Goal: Task Accomplishment & Management: Manage account settings

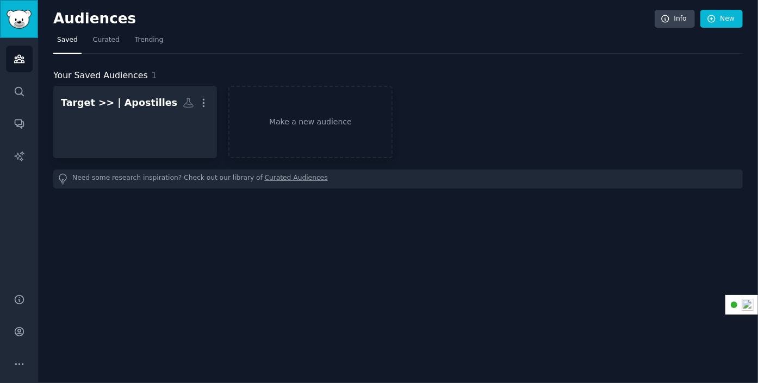
click at [16, 10] on img "Sidebar" at bounding box center [19, 19] width 25 height 19
click at [14, 359] on icon "Sidebar" at bounding box center [19, 364] width 11 height 11
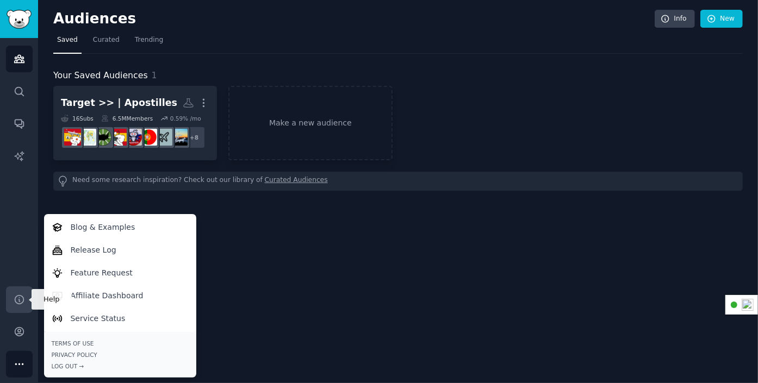
click at [20, 297] on icon "Sidebar" at bounding box center [19, 299] width 11 height 11
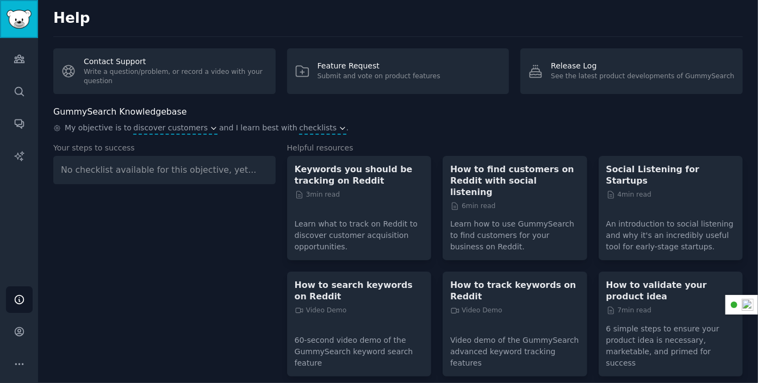
click at [18, 18] on img "Sidebar" at bounding box center [19, 19] width 25 height 19
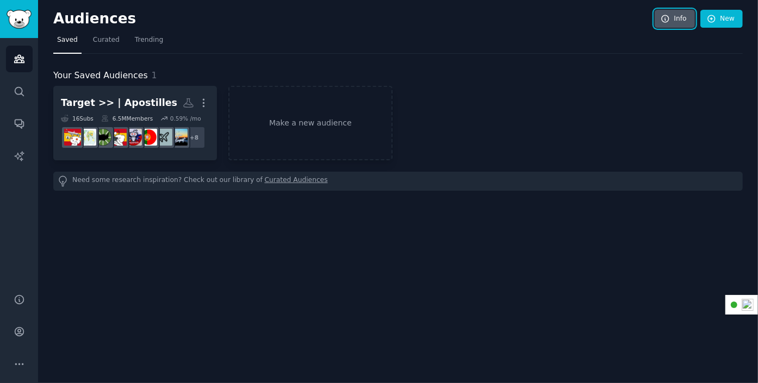
click at [683, 21] on link "Info" at bounding box center [675, 19] width 40 height 18
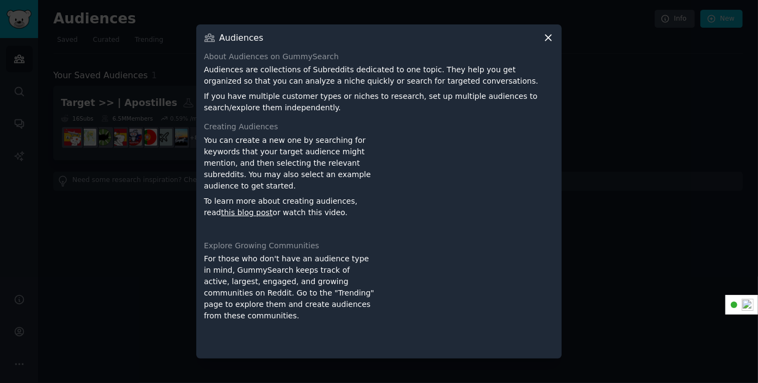
click at [546, 33] on icon at bounding box center [548, 37] width 11 height 11
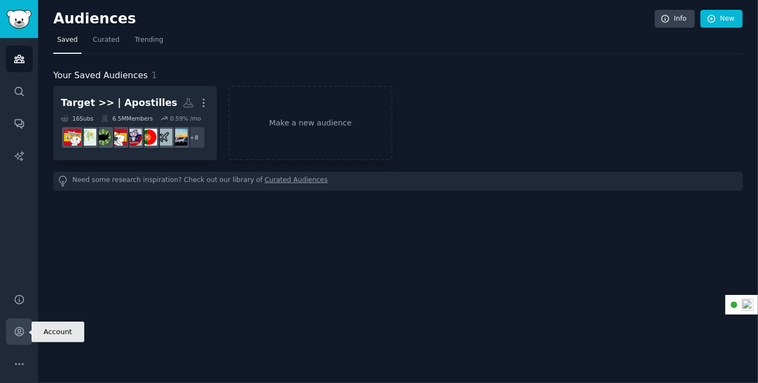
click at [21, 332] on icon "Sidebar" at bounding box center [19, 331] width 11 height 11
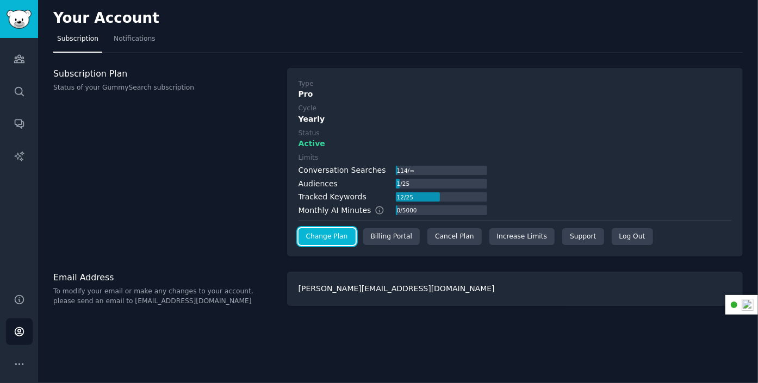
click at [326, 237] on link "Change Plan" at bounding box center [327, 236] width 57 height 17
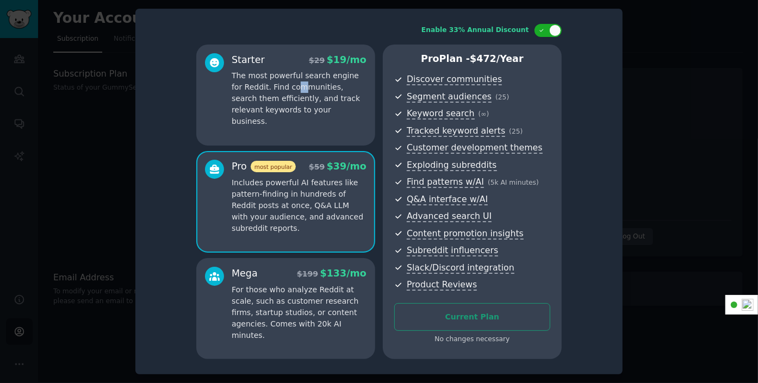
click at [285, 93] on p "The most powerful search engine for Reddit. Find communities, search them effic…" at bounding box center [299, 98] width 135 height 57
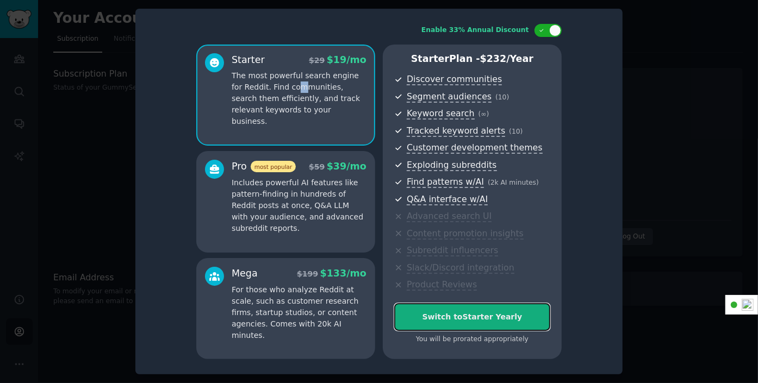
click at [481, 318] on div "Switch to Starter Yearly" at bounding box center [472, 317] width 155 height 11
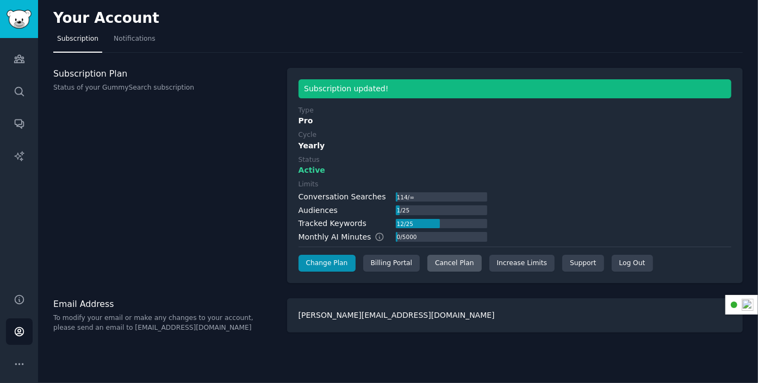
click at [440, 265] on div "Cancel Plan" at bounding box center [455, 263] width 54 height 17
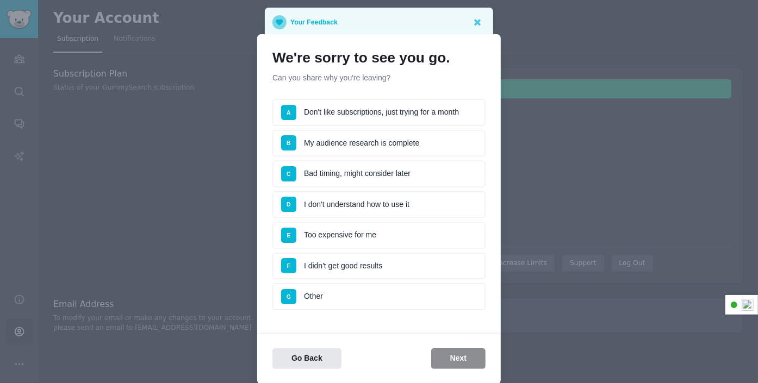
click at [309, 292] on li "G Other" at bounding box center [379, 296] width 213 height 27
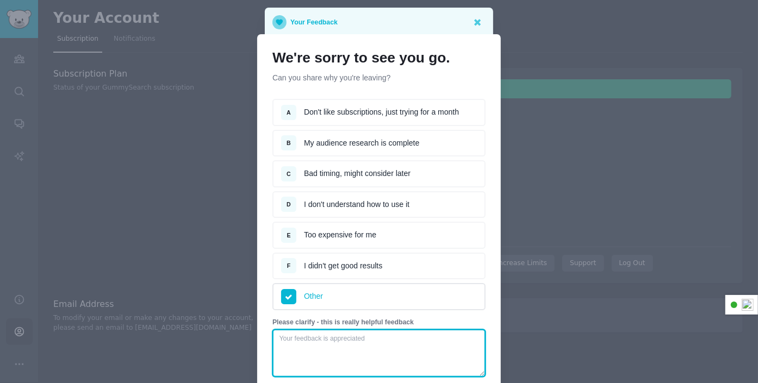
click at [319, 338] on textarea at bounding box center [379, 354] width 213 height 48
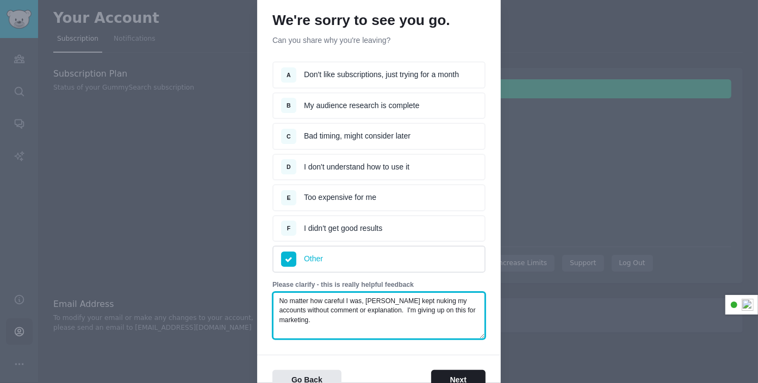
scroll to position [95, 0]
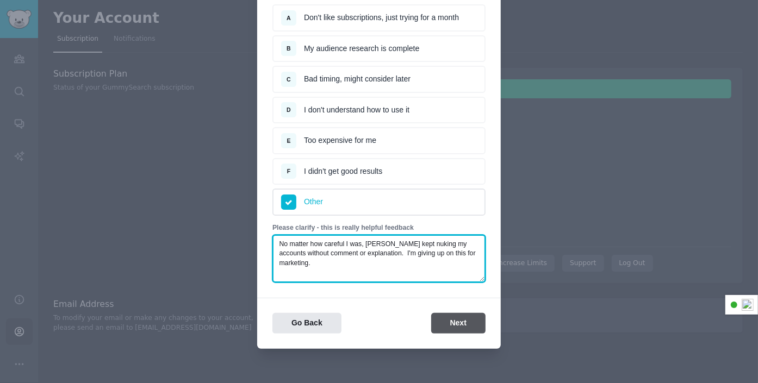
type textarea "No matter how careful I was, Reddit kept nuking my accounts without comment or …"
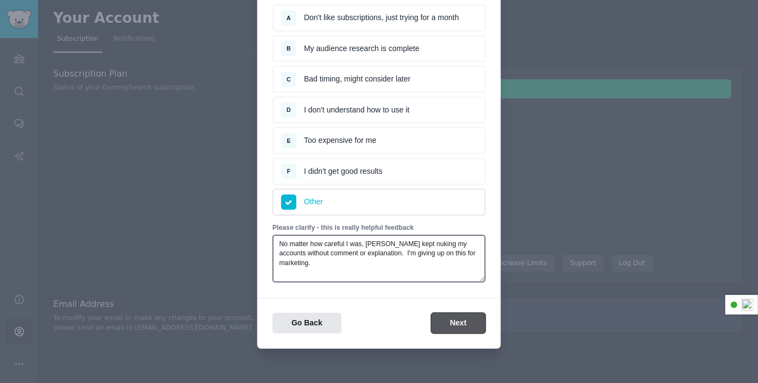
click at [450, 323] on button "Next" at bounding box center [458, 323] width 54 height 21
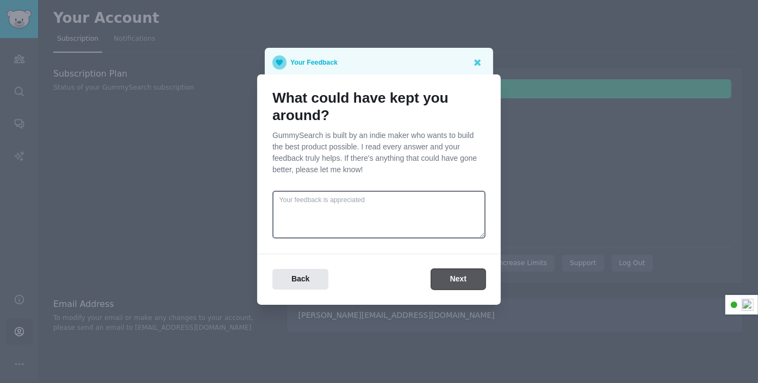
scroll to position [0, 0]
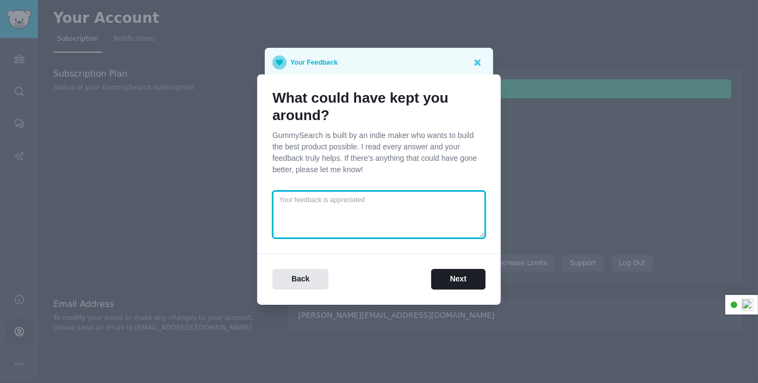
click at [316, 203] on textarea at bounding box center [379, 215] width 213 height 48
click at [338, 201] on textarea "If reddit was an ethical platform" at bounding box center [379, 215] width 213 height 48
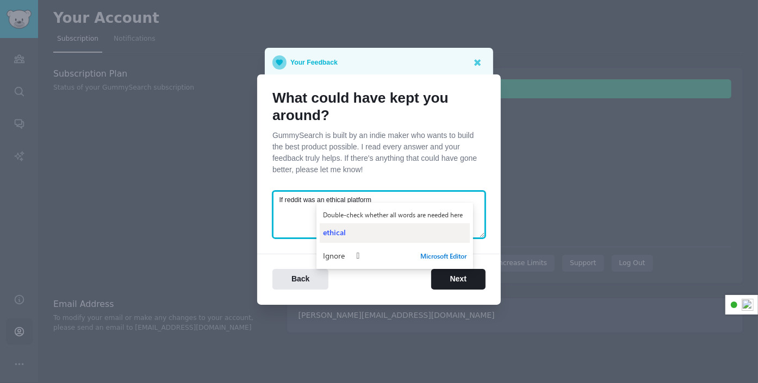
type textarea "If reddit was an ethical platform"
click at [340, 225] on button "ethical" at bounding box center [395, 234] width 150 height 20
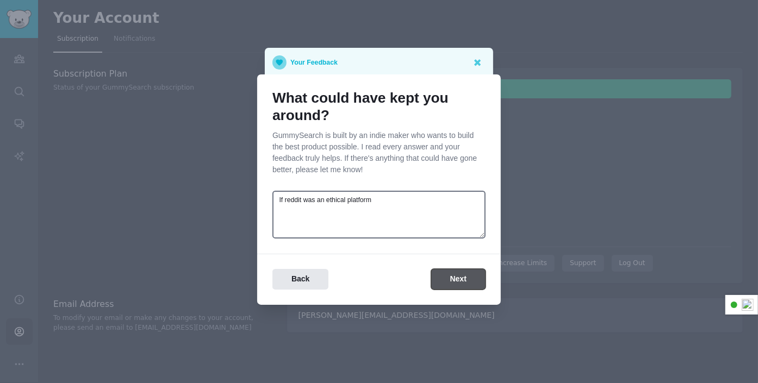
click at [462, 270] on button "Next" at bounding box center [458, 279] width 54 height 21
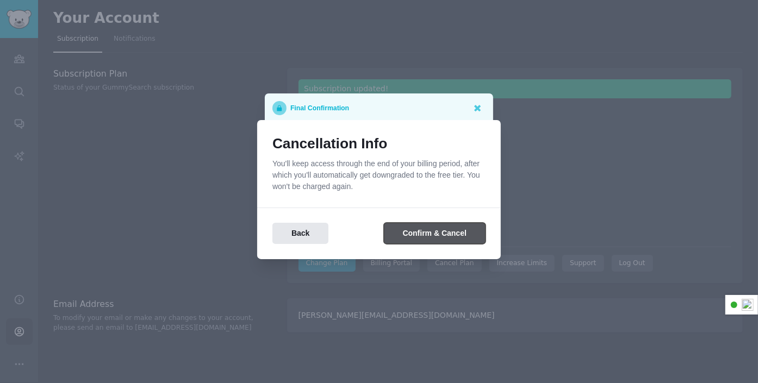
click at [441, 236] on button "Confirm & Cancel" at bounding box center [435, 233] width 102 height 21
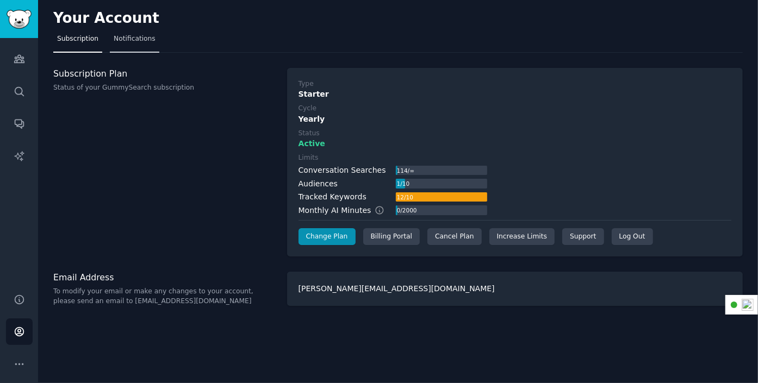
click at [141, 38] on span "Notifications" at bounding box center [135, 39] width 42 height 10
